Goal: Transaction & Acquisition: Subscribe to service/newsletter

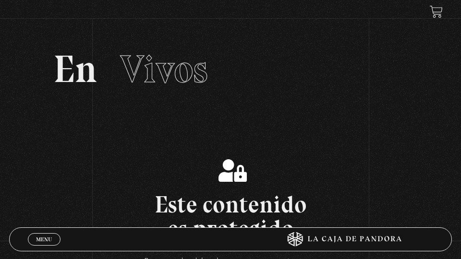
click at [41, 242] on span "Menu" at bounding box center [44, 240] width 16 height 6
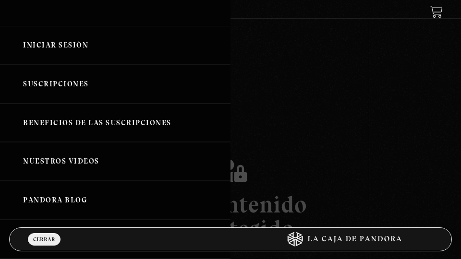
click at [41, 45] on link "Iniciar Sesión" at bounding box center [115, 45] width 230 height 39
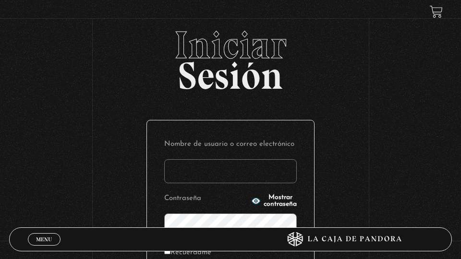
click at [187, 176] on input "Nombre de usuario o correo electrónico" at bounding box center [230, 171] width 132 height 24
type input "ksolisvalverde@gmail.com"
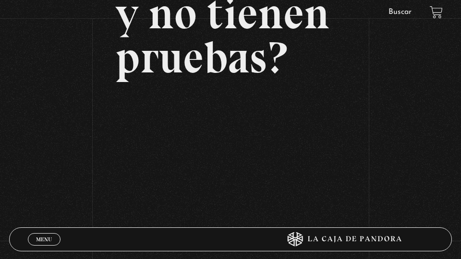
scroll to position [295, 0]
